Goal: Transaction & Acquisition: Purchase product/service

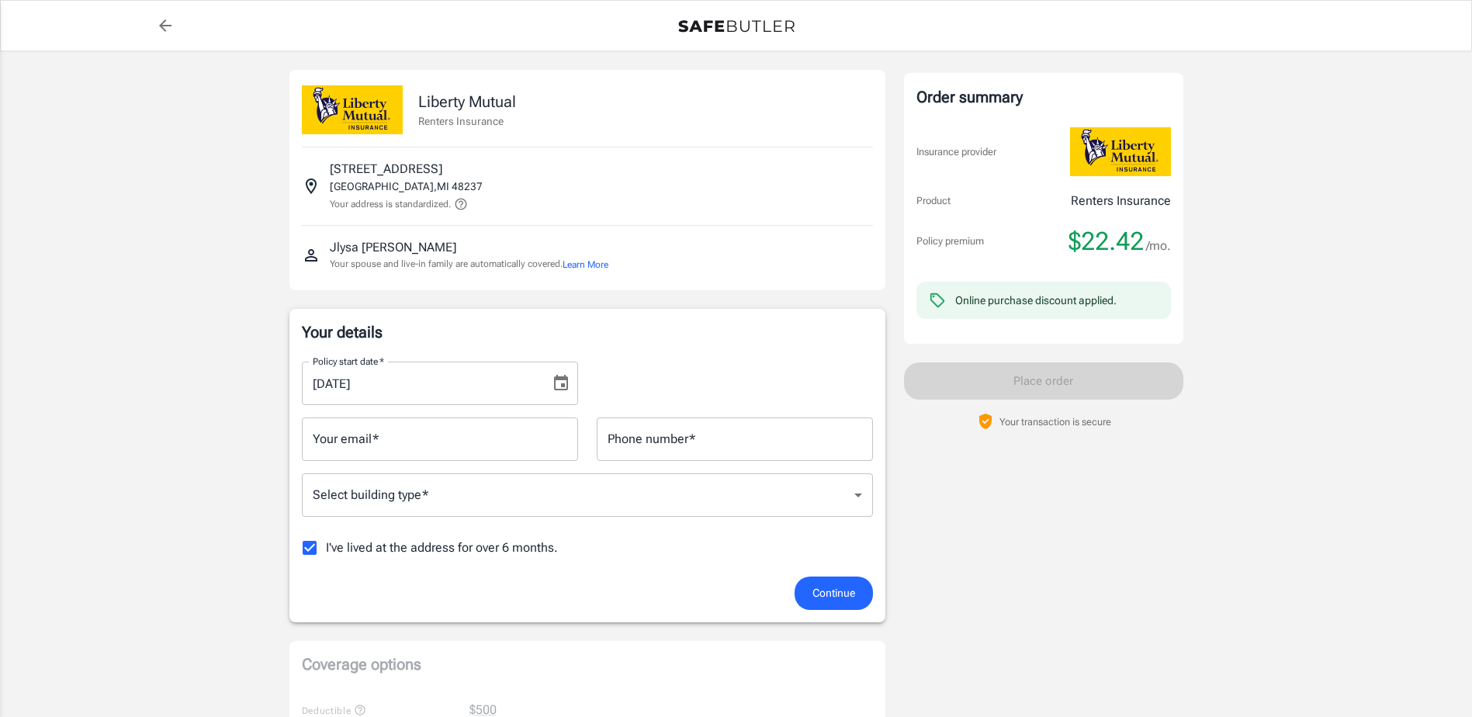
click at [493, 384] on input "[DATE]" at bounding box center [421, 383] width 238 height 43
click at [560, 382] on icon "Choose date, selected date is Oct 4, 2025" at bounding box center [561, 383] width 19 height 19
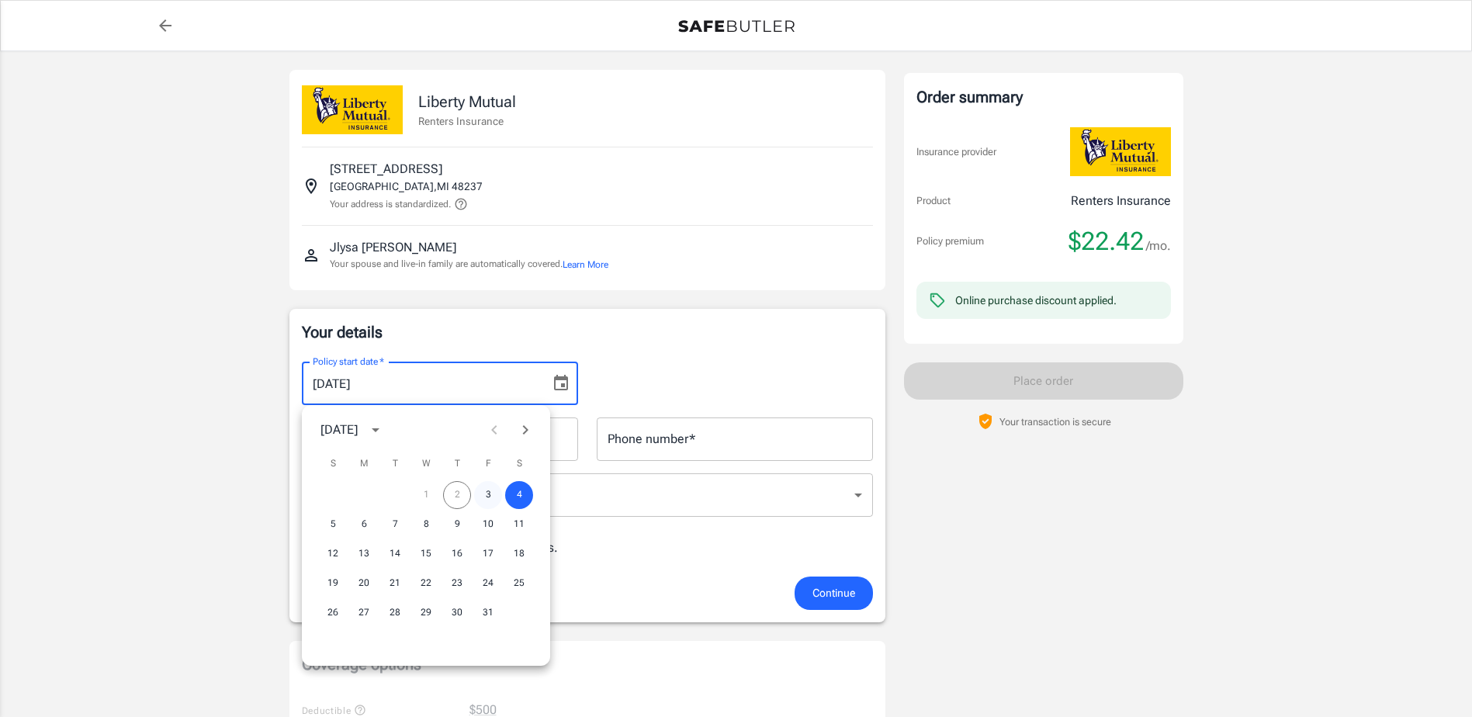
click at [488, 494] on button "3" at bounding box center [488, 495] width 28 height 28
type input "10/03/2025"
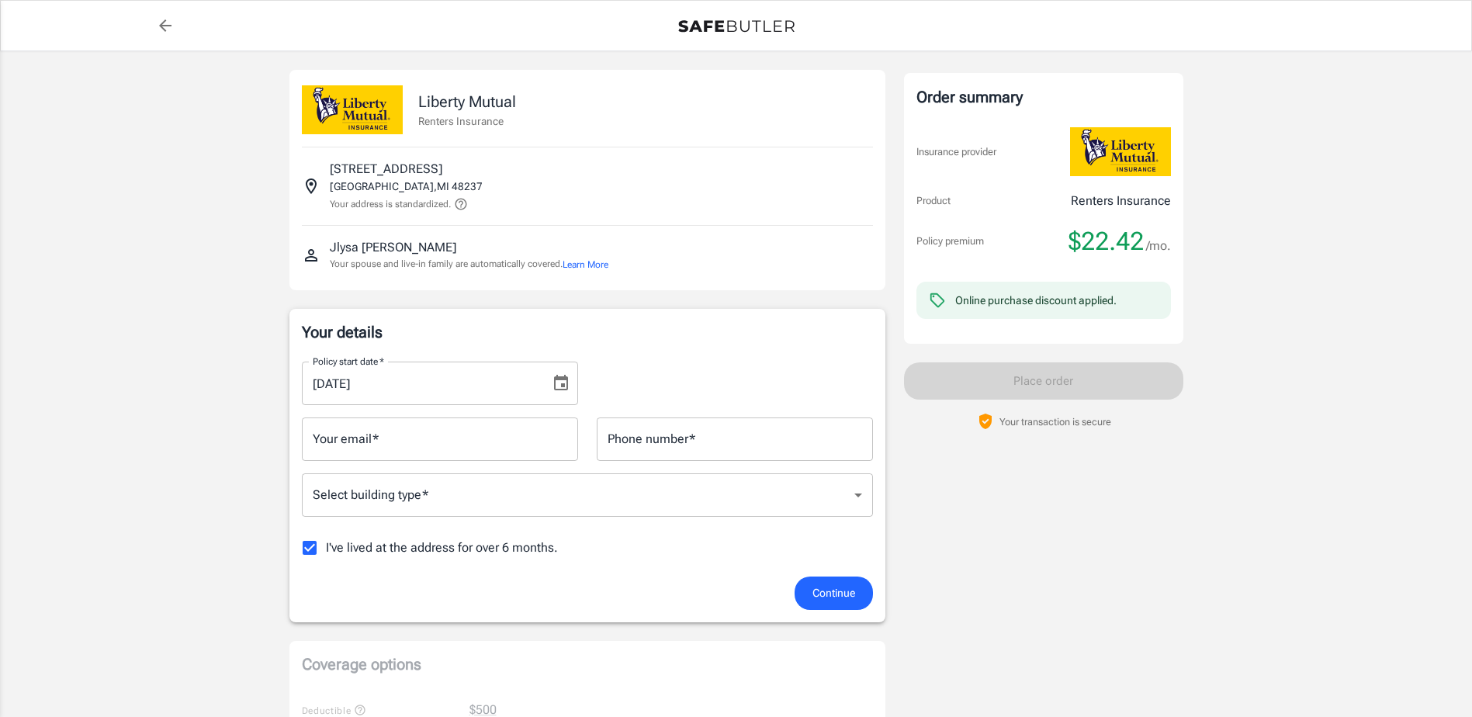
click at [480, 435] on input "Your email   *" at bounding box center [440, 439] width 276 height 43
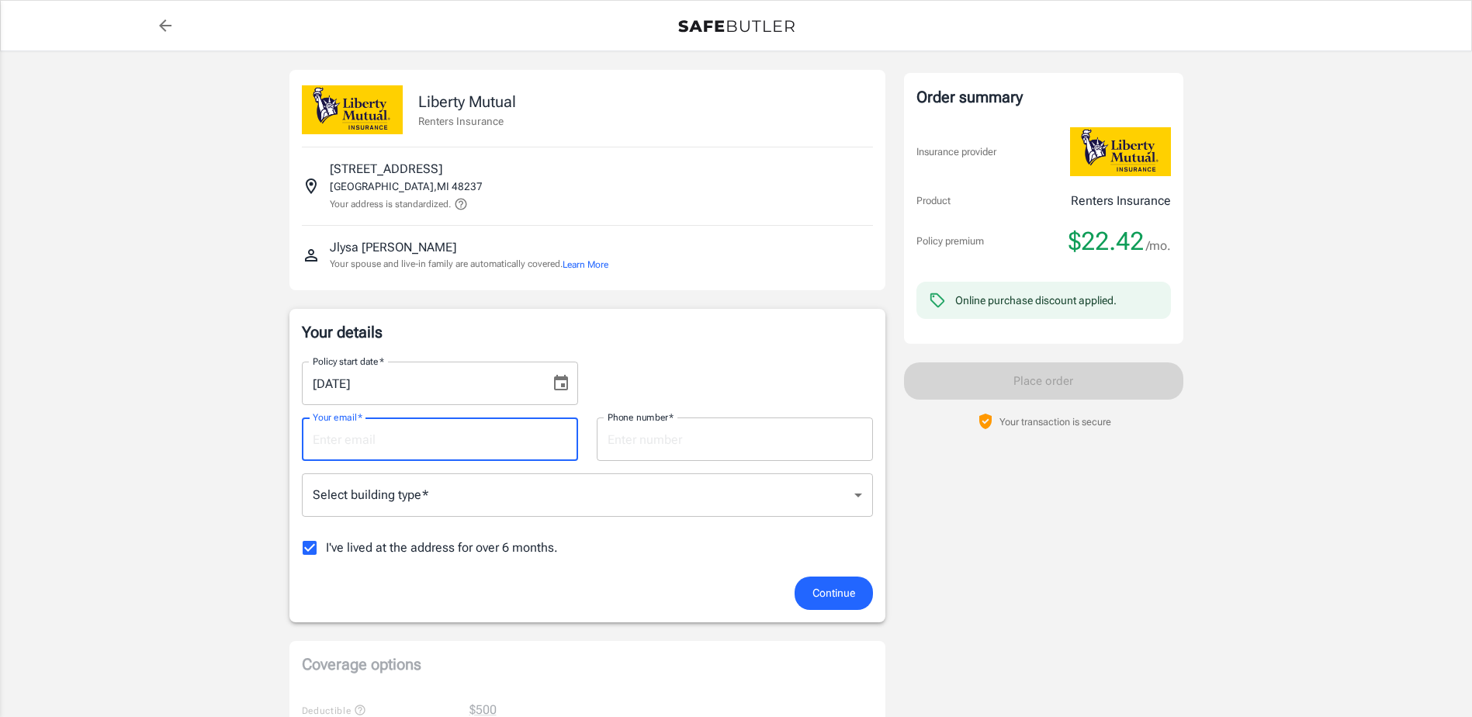
type input "[EMAIL_ADDRESS][DOMAIN_NAME]"
type input "3136535364"
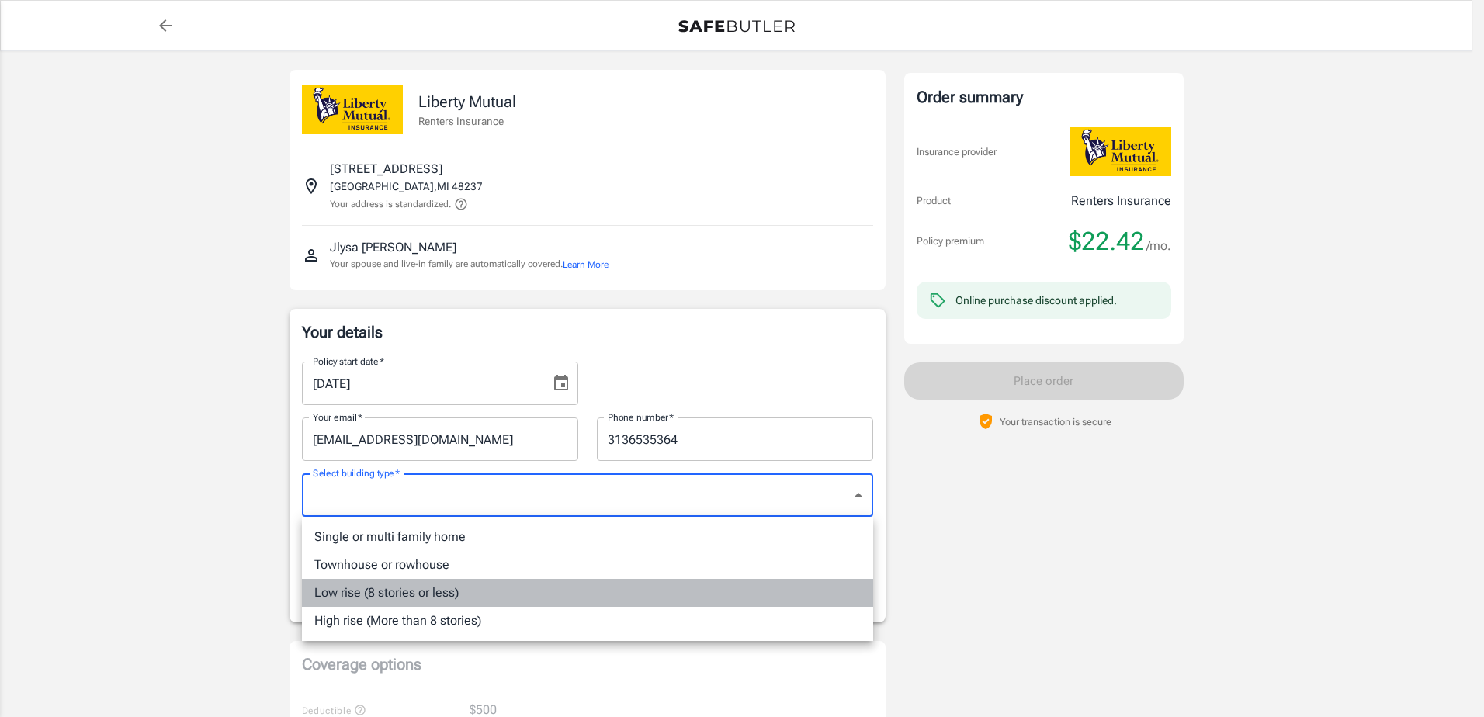
click at [578, 594] on li "Low rise (8 stories or less)" at bounding box center [587, 593] width 571 height 28
type input "lowrise"
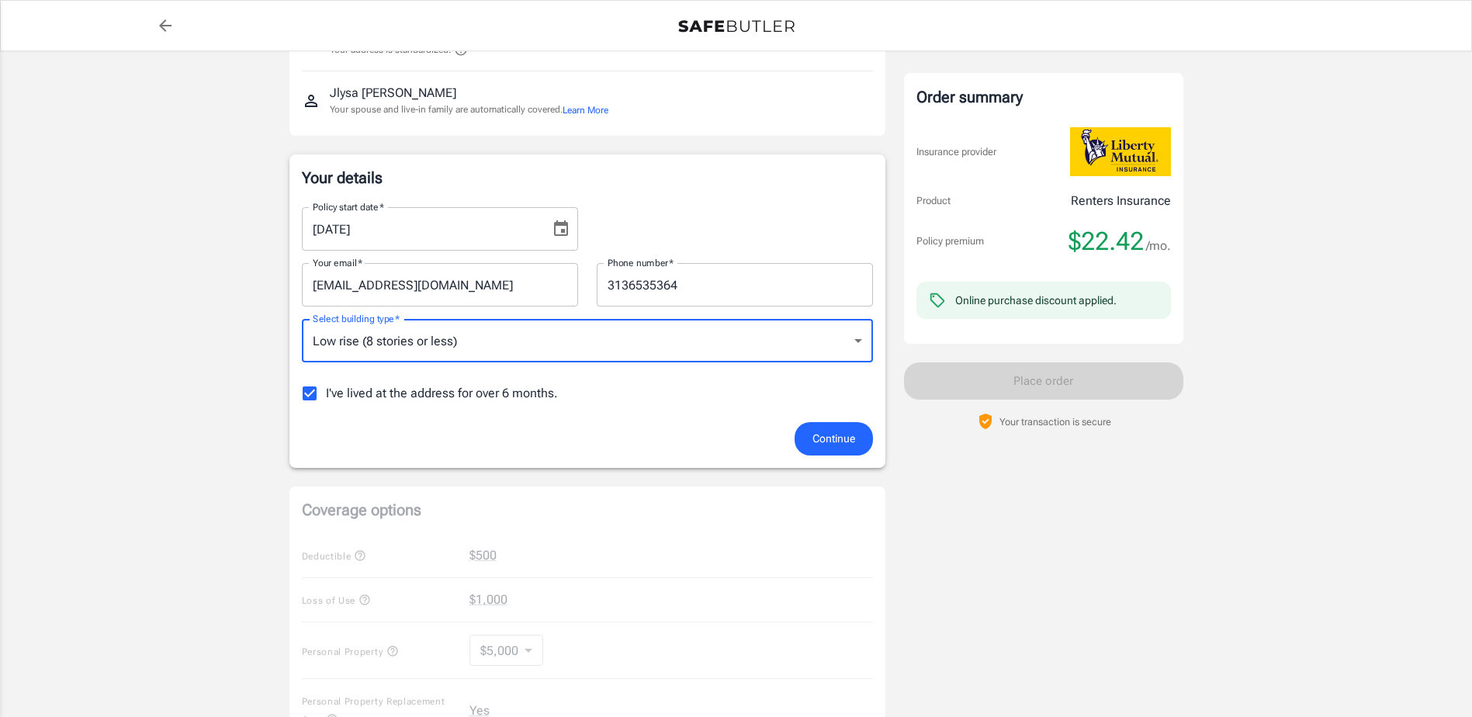
scroll to position [155, 0]
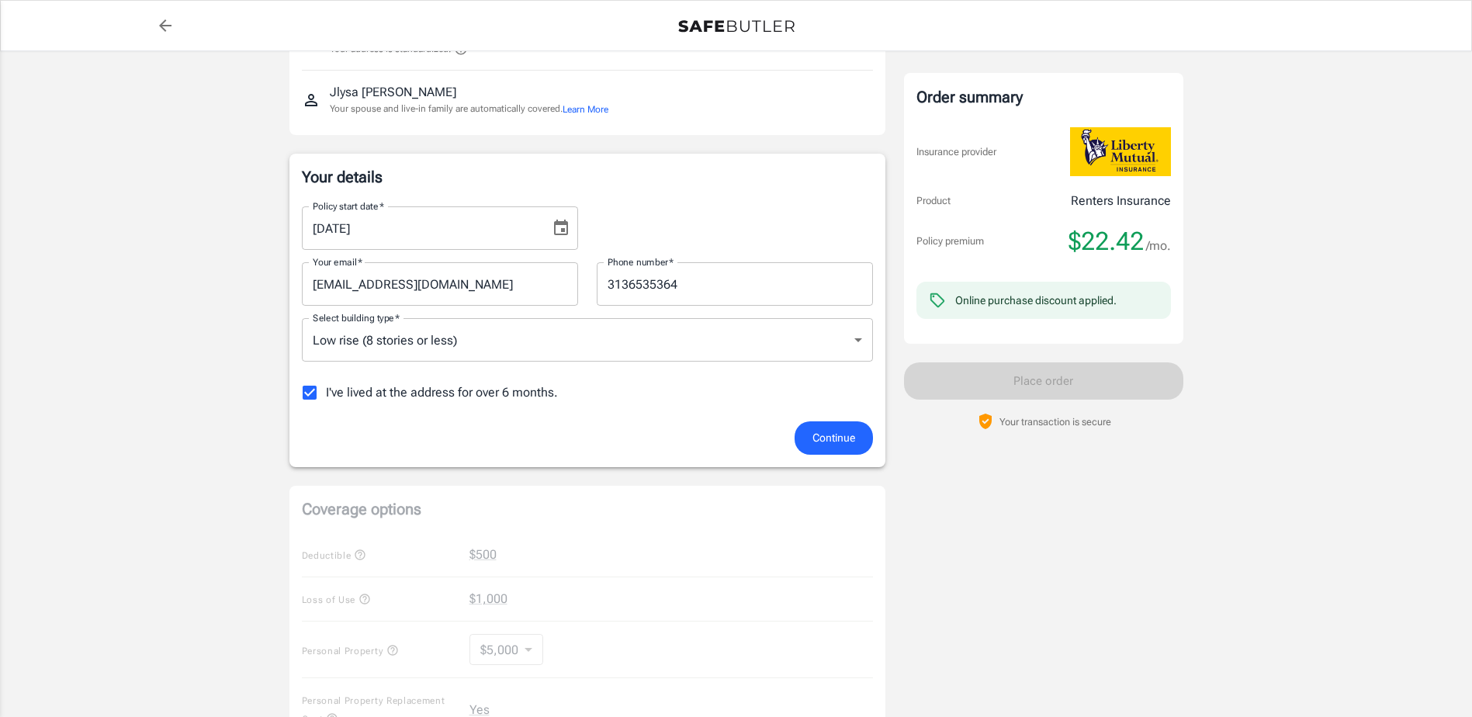
click at [355, 394] on span "I've lived at the address for over 6 months." at bounding box center [442, 392] width 232 height 19
click at [326, 394] on input "I've lived at the address for over 6 months." at bounding box center [309, 392] width 33 height 33
checkbox input "false"
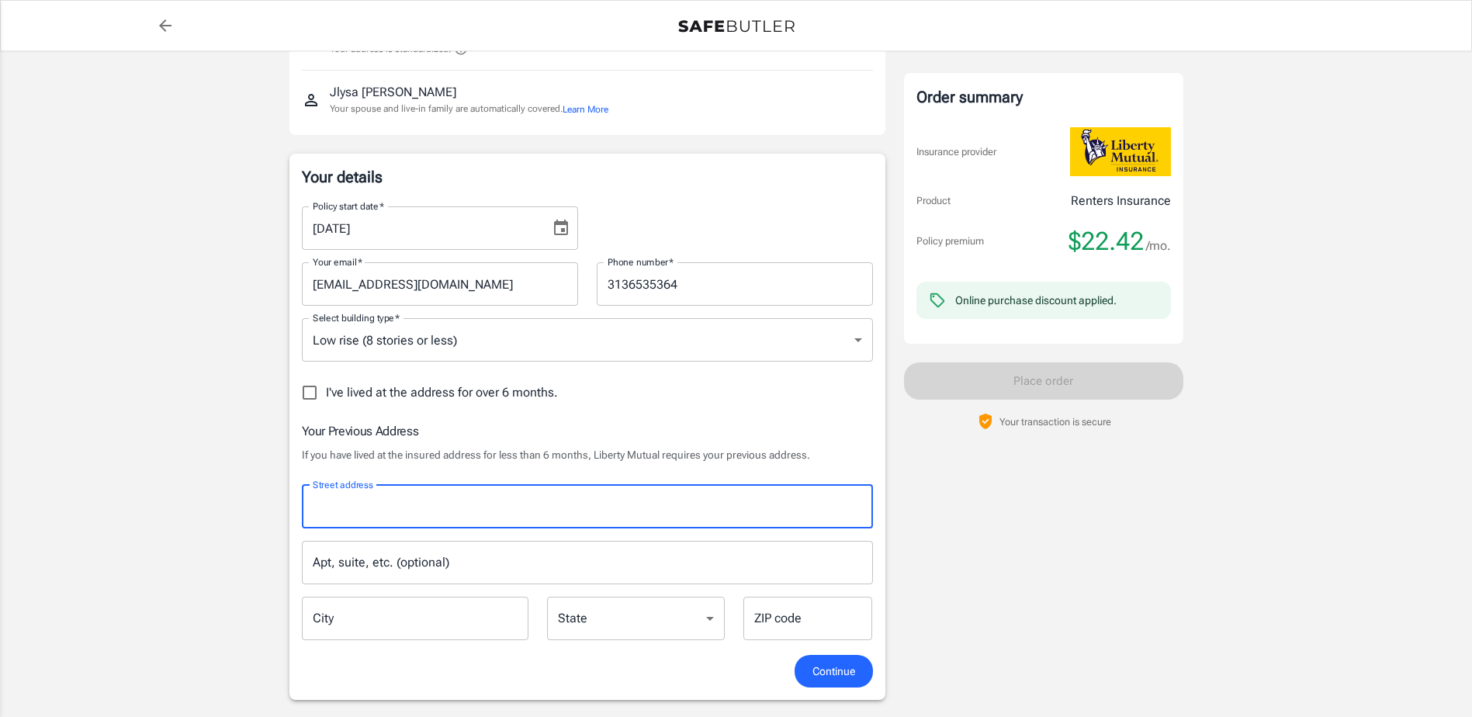
click at [522, 518] on input "Street address" at bounding box center [587, 506] width 557 height 29
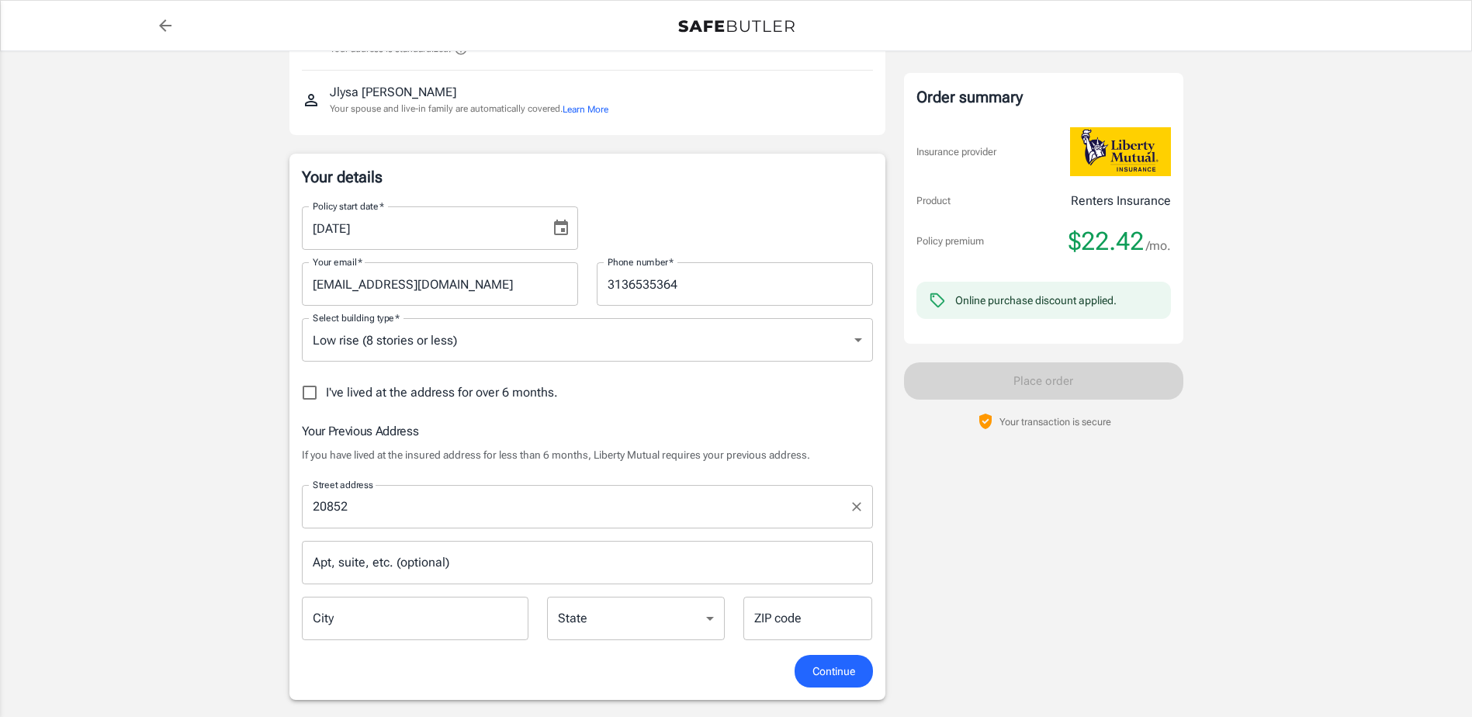
click at [513, 523] on div "20852 Street address" at bounding box center [587, 506] width 571 height 43
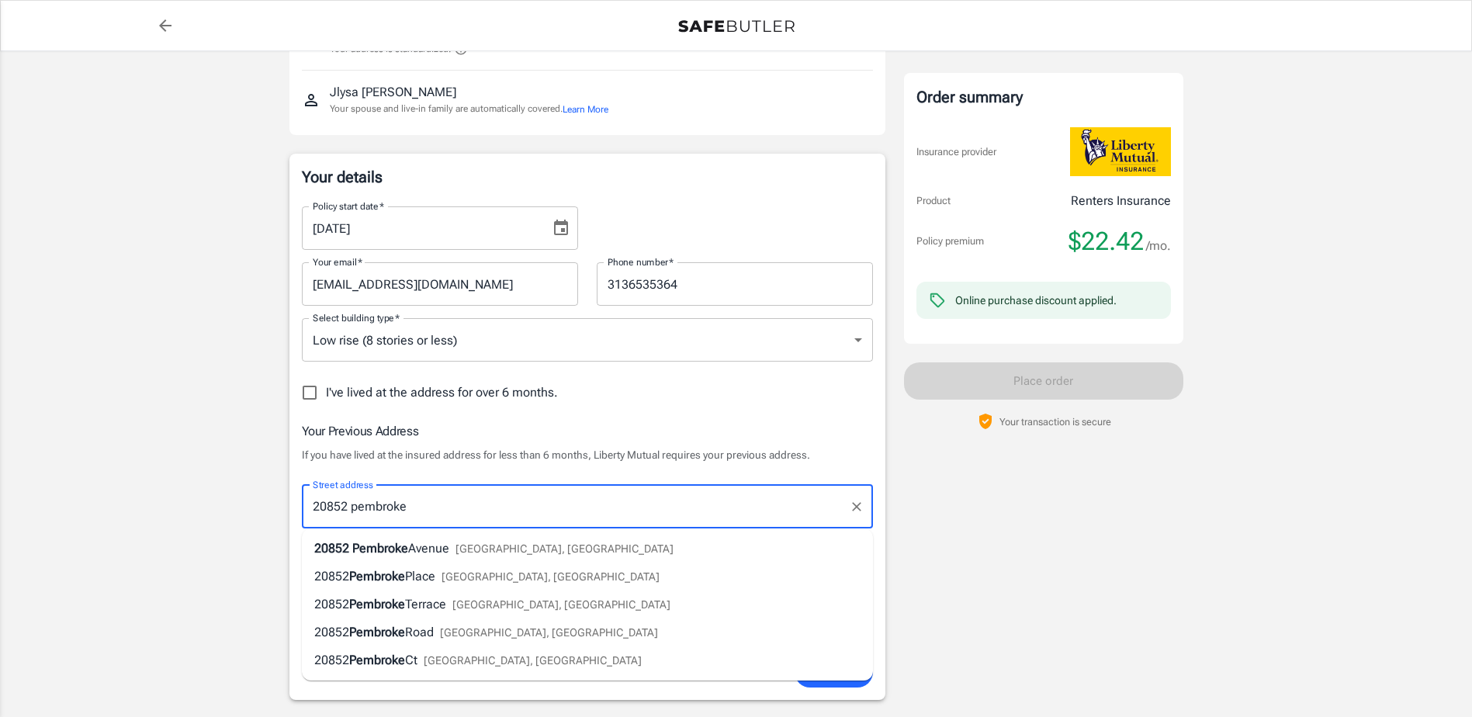
click at [500, 554] on span "Detroit, MI" at bounding box center [565, 549] width 218 height 12
type input "[STREET_ADDRESS]"
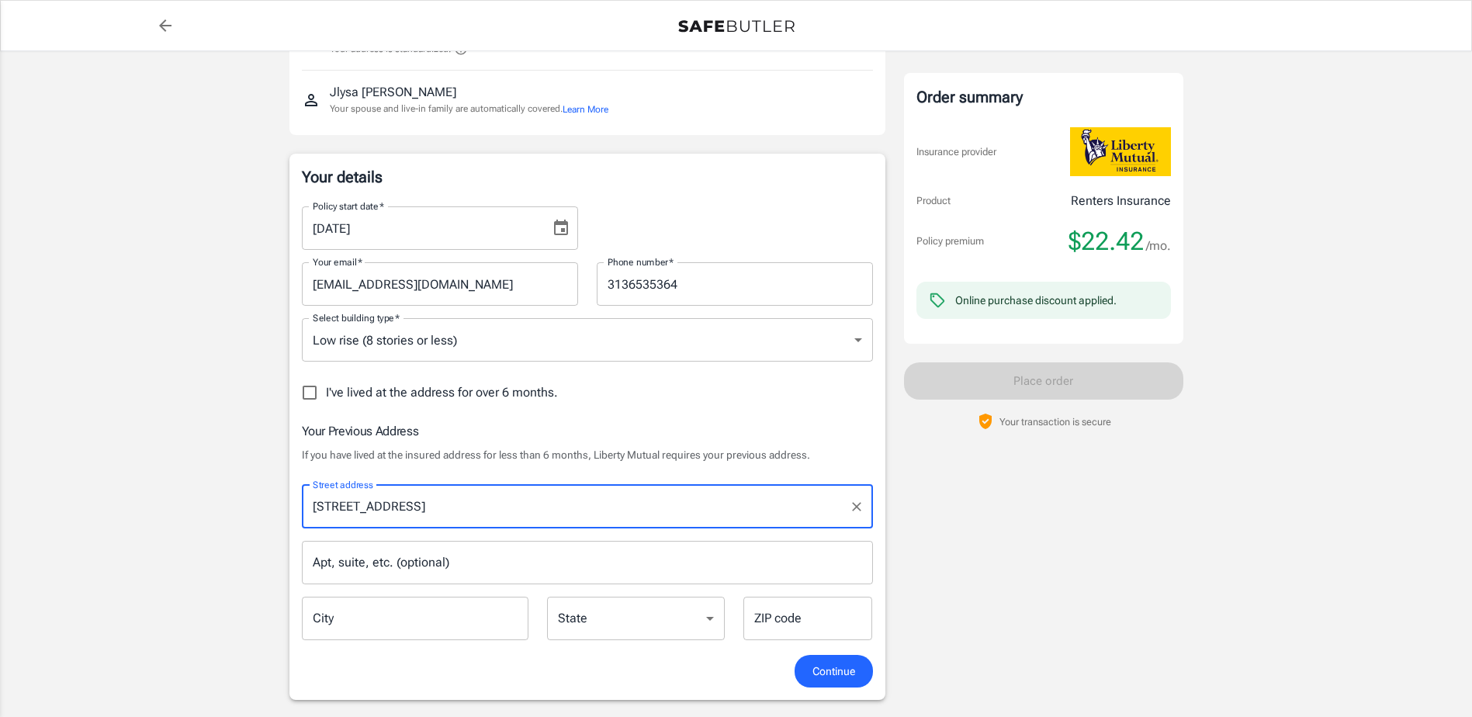
type input "[GEOGRAPHIC_DATA]"
select select "MI"
type input "48219"
type input "[STREET_ADDRESS]"
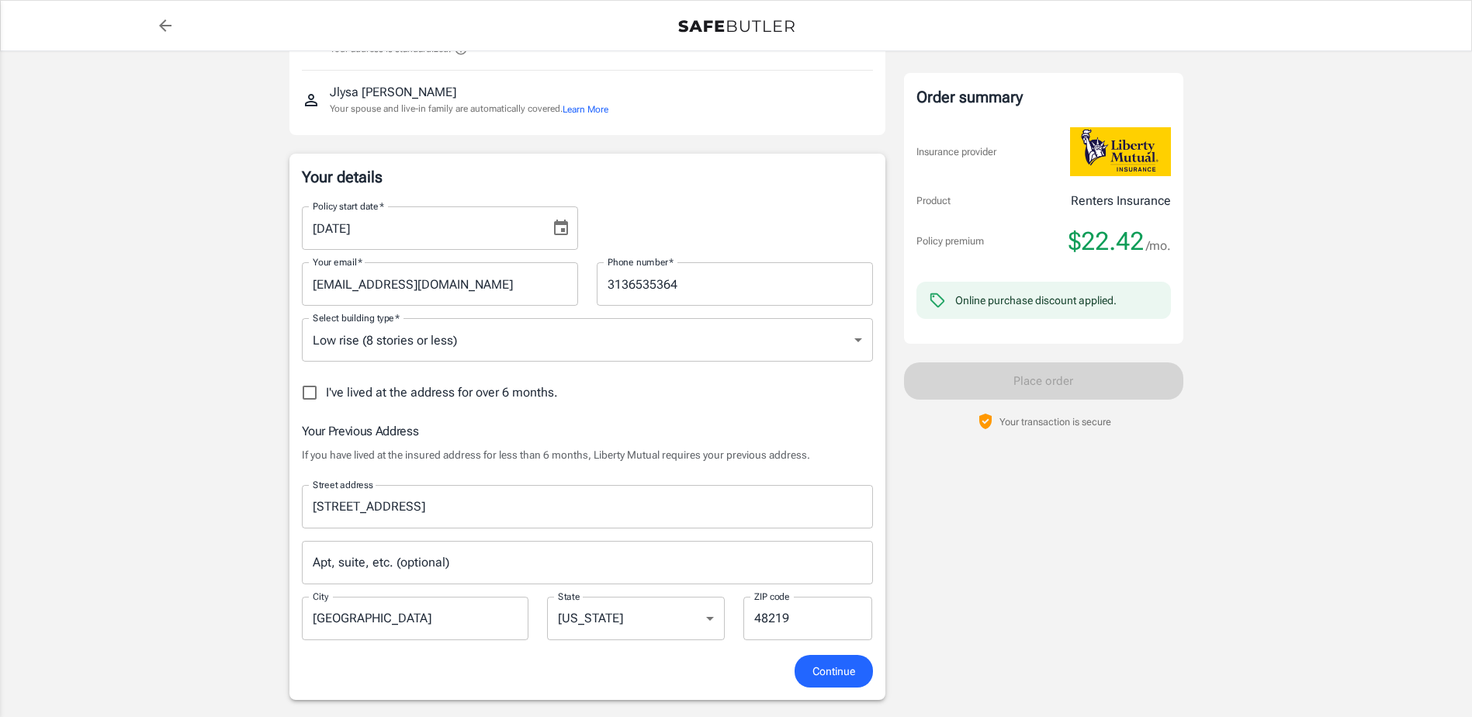
click at [852, 677] on span "Continue" at bounding box center [834, 671] width 43 height 19
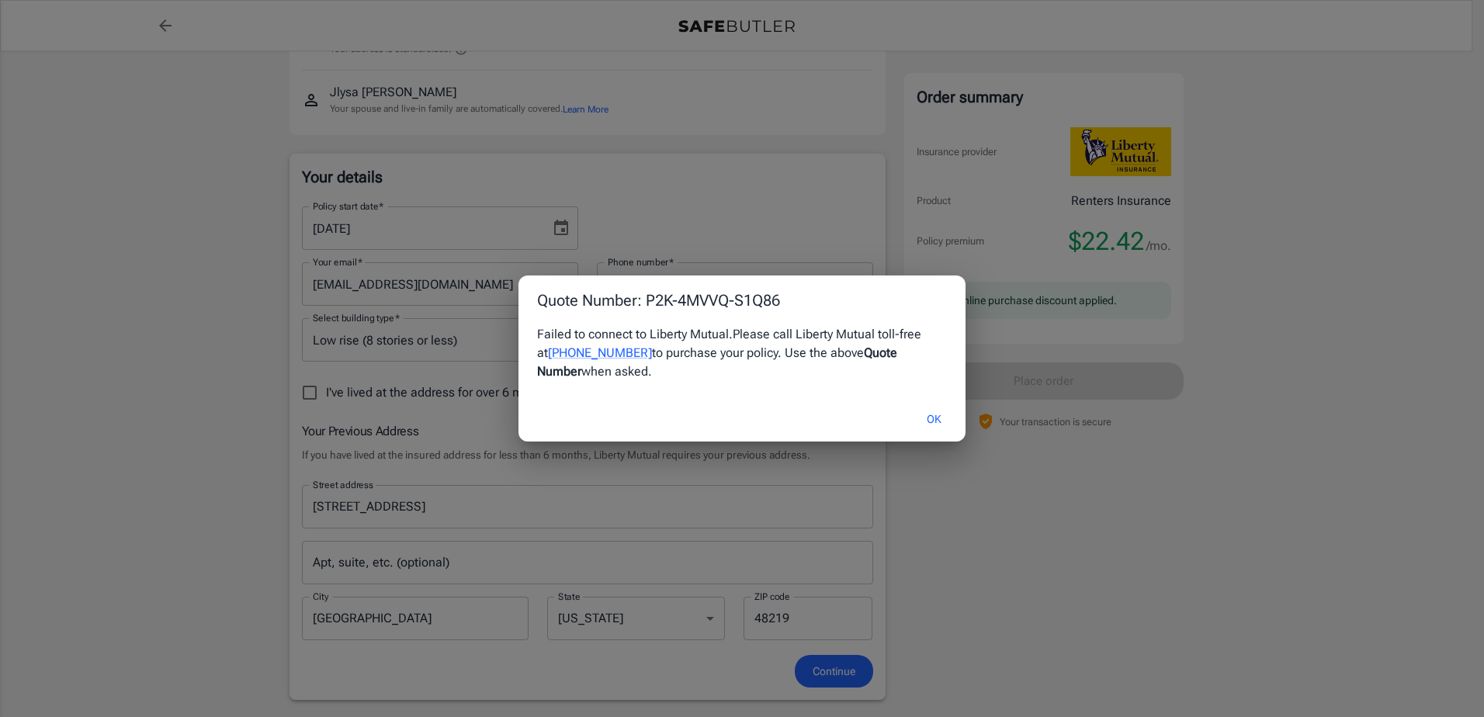
click at [949, 415] on button "OK" at bounding box center [934, 419] width 50 height 33
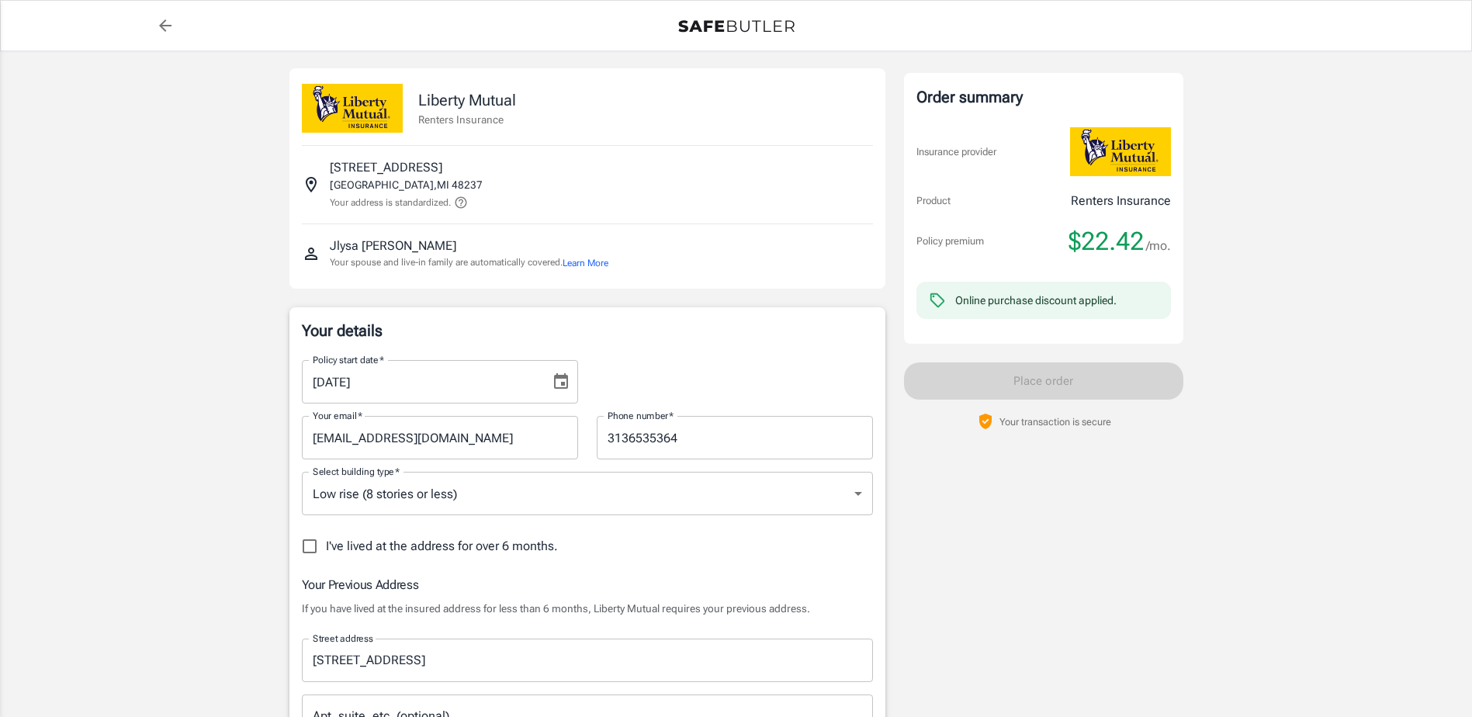
scroll to position [0, 0]
click at [395, 172] on p "21929 STRATFORD ST" at bounding box center [386, 169] width 113 height 19
click at [161, 23] on icon "back to quotes" at bounding box center [165, 25] width 19 height 19
select select "MI"
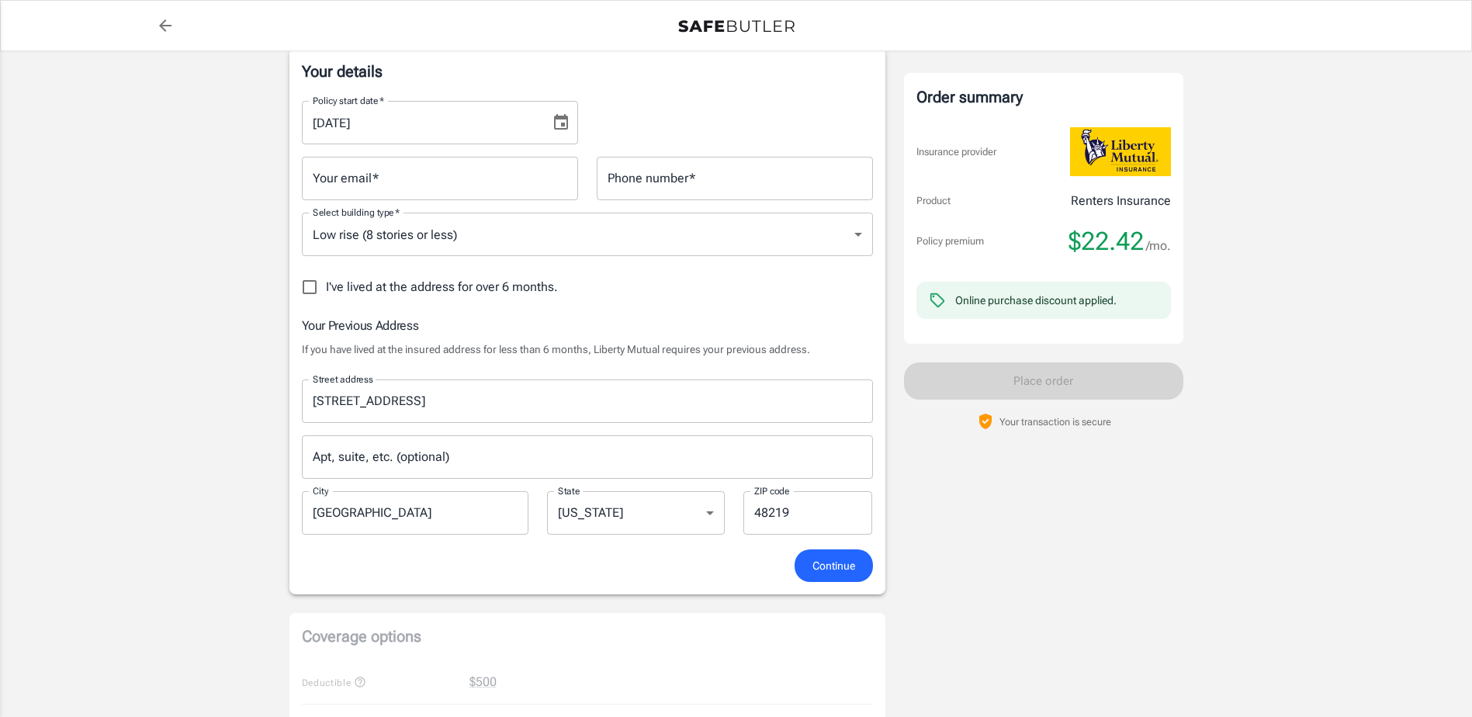
scroll to position [233, 0]
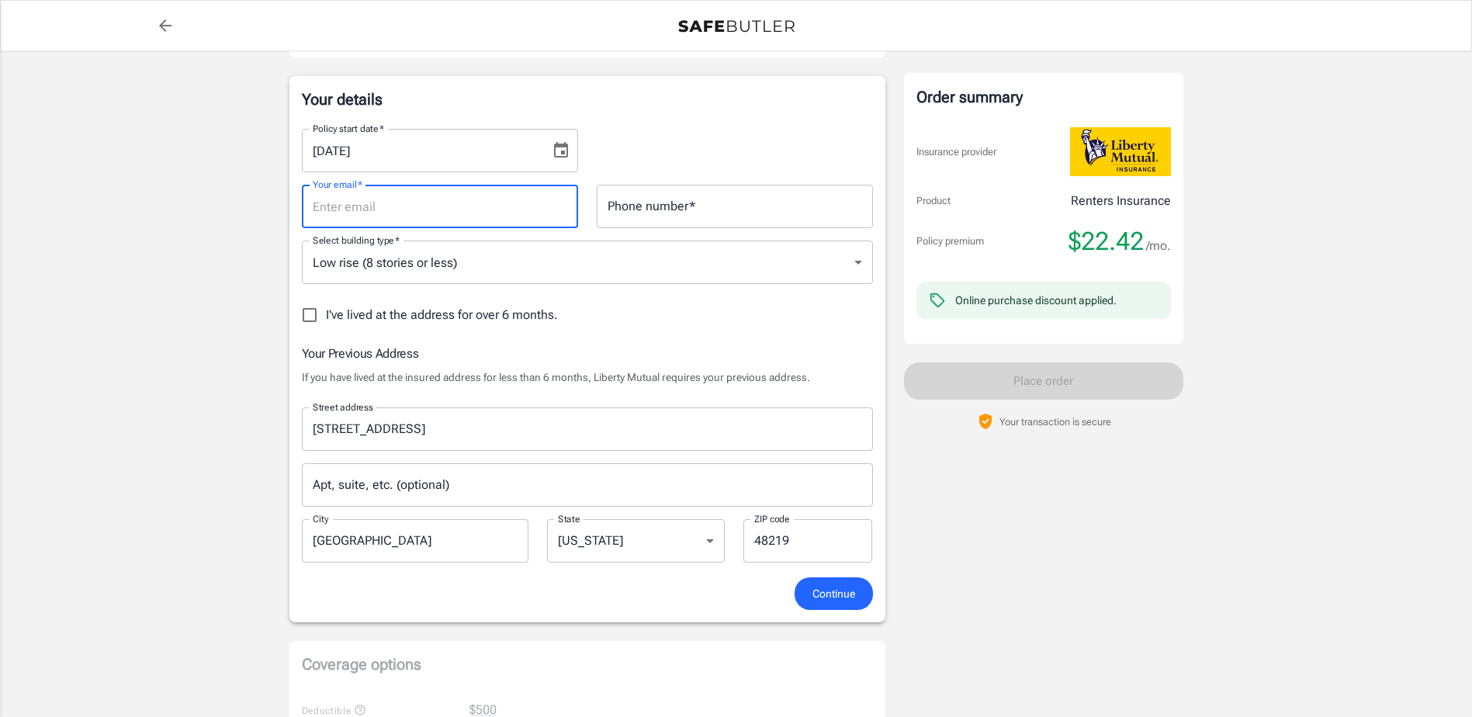
click at [526, 206] on input "Your email   *" at bounding box center [440, 206] width 276 height 43
type input "[EMAIL_ADDRESS][DOMAIN_NAME]"
type input "3136535364"
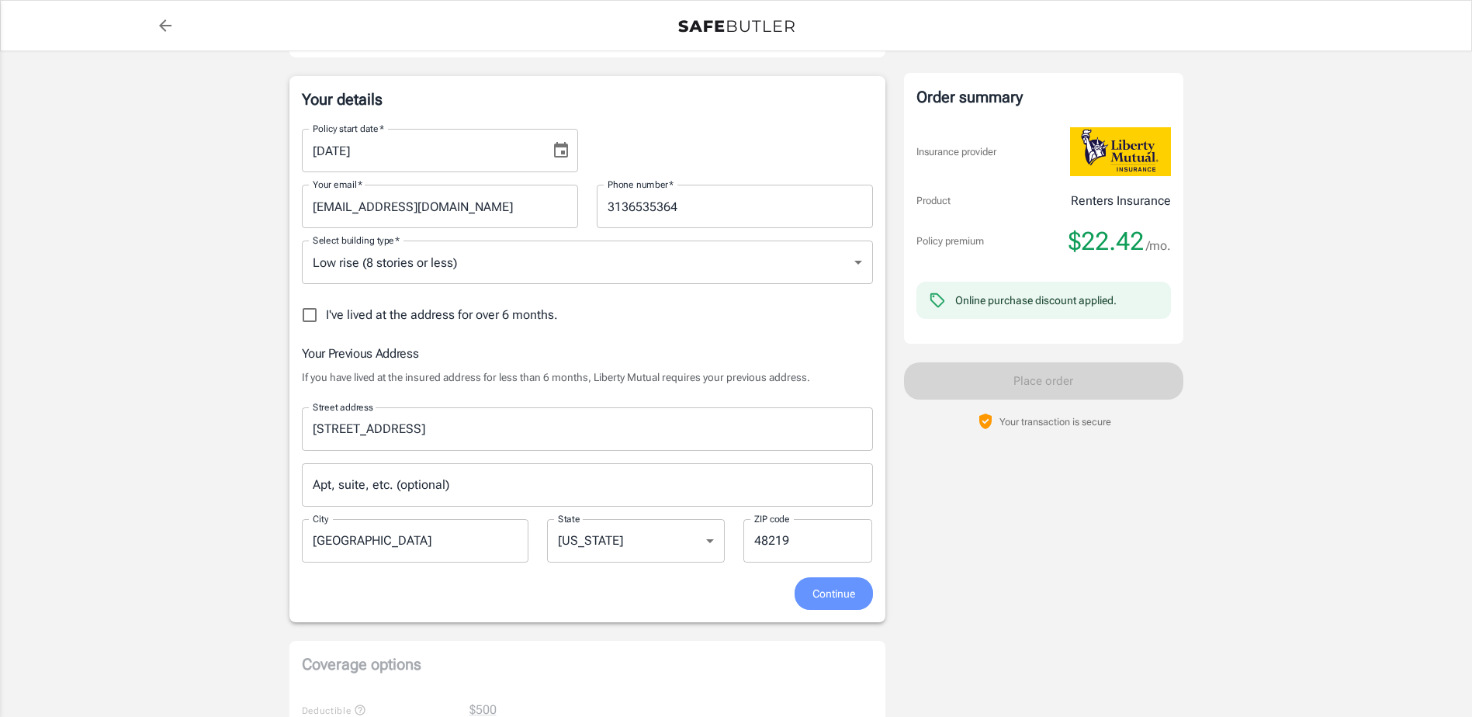
click at [857, 593] on button "Continue" at bounding box center [834, 593] width 78 height 33
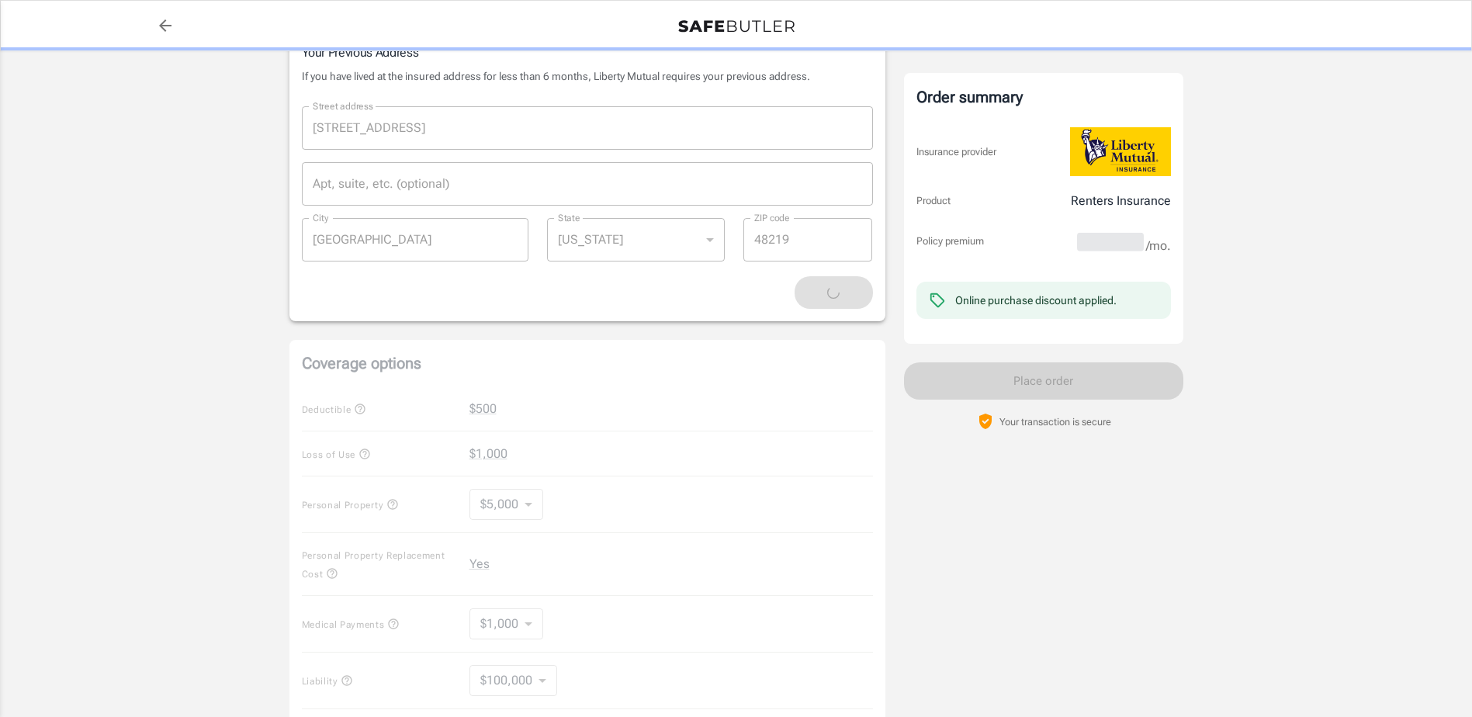
scroll to position [543, 0]
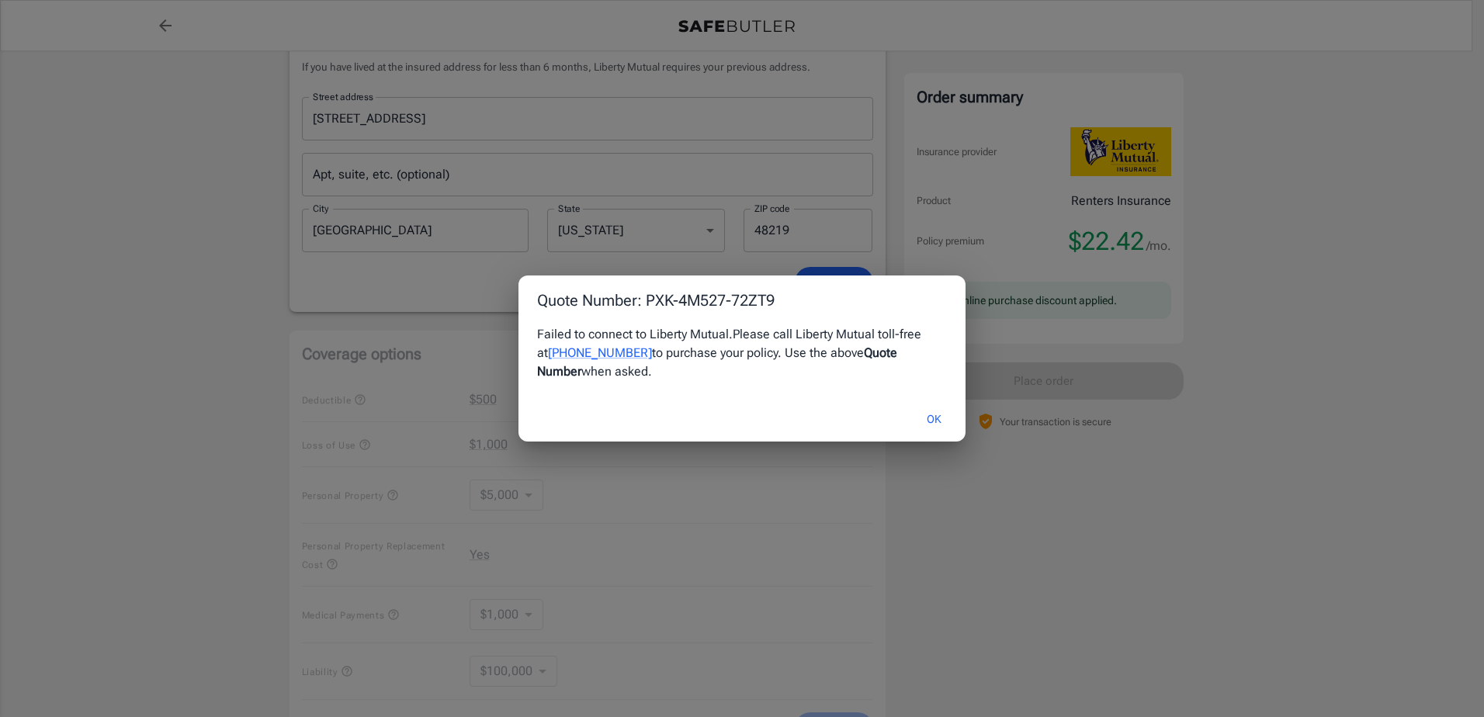
click at [931, 415] on button "OK" at bounding box center [934, 419] width 50 height 33
